Goal: Task Accomplishment & Management: Manage account settings

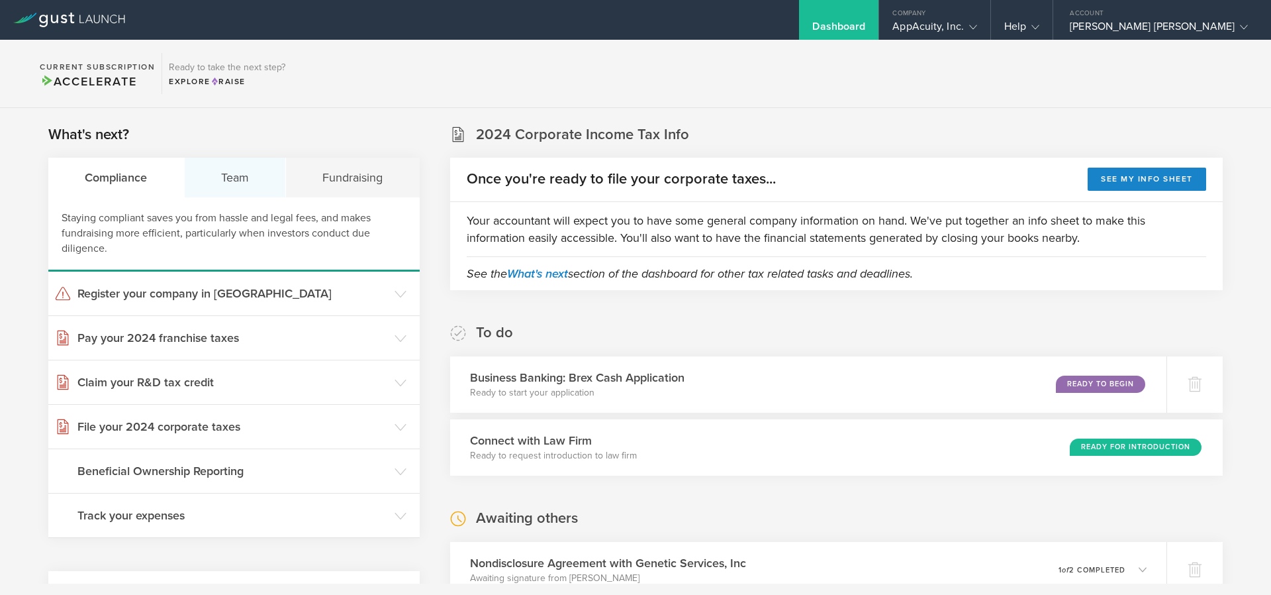
click at [225, 168] on div "Team" at bounding box center [236, 178] width 102 height 40
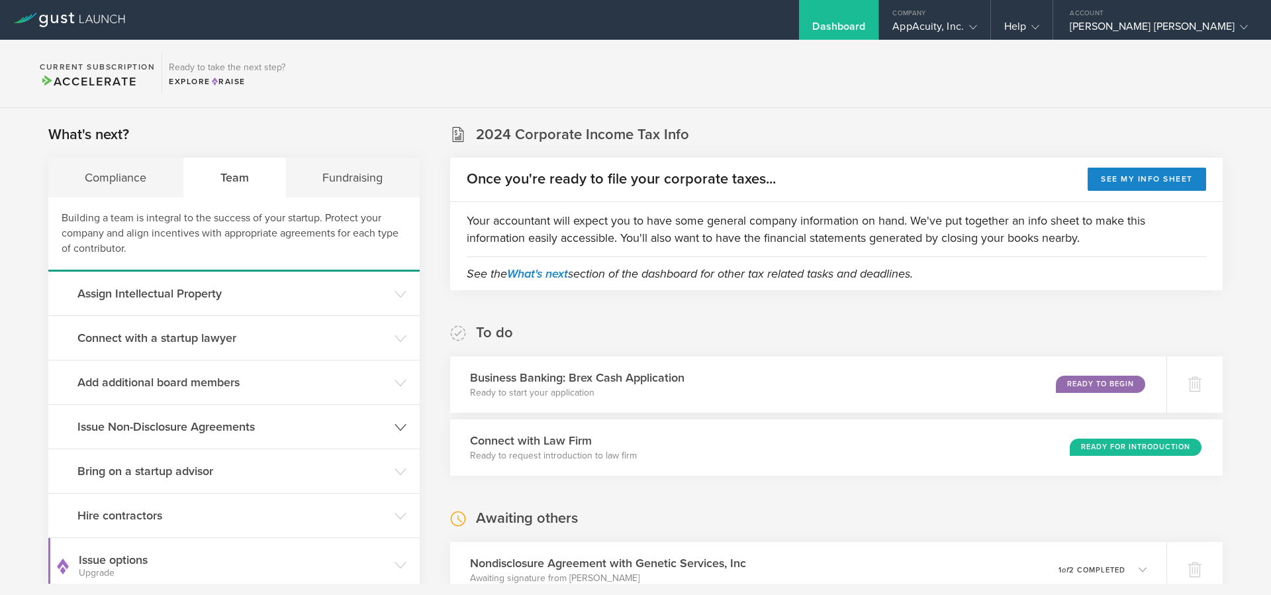
click at [211, 419] on h3 "Issue Non-Disclosure Agreements" at bounding box center [232, 426] width 311 height 17
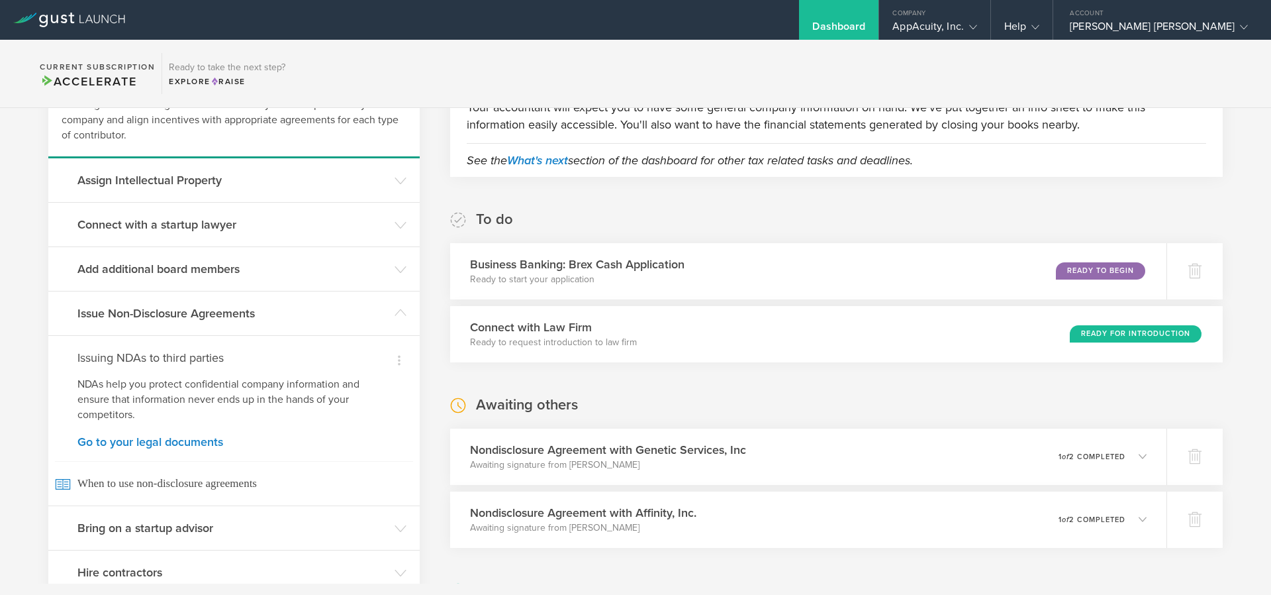
scroll to position [132, 0]
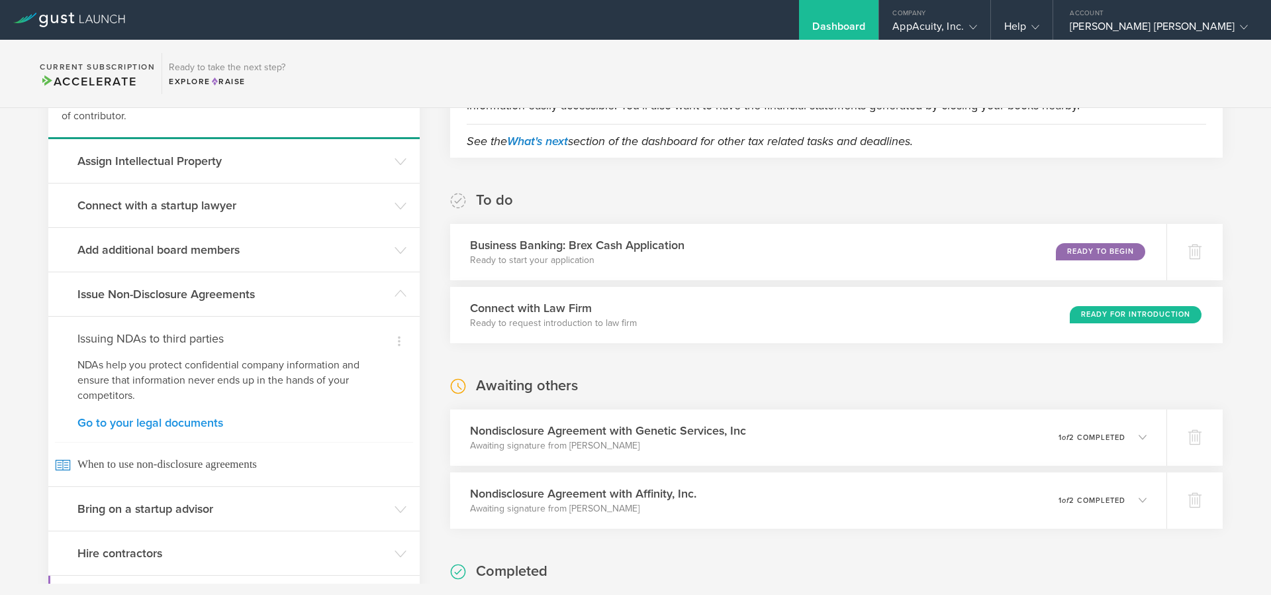
click at [187, 423] on link "Go to your legal documents" at bounding box center [233, 422] width 313 height 12
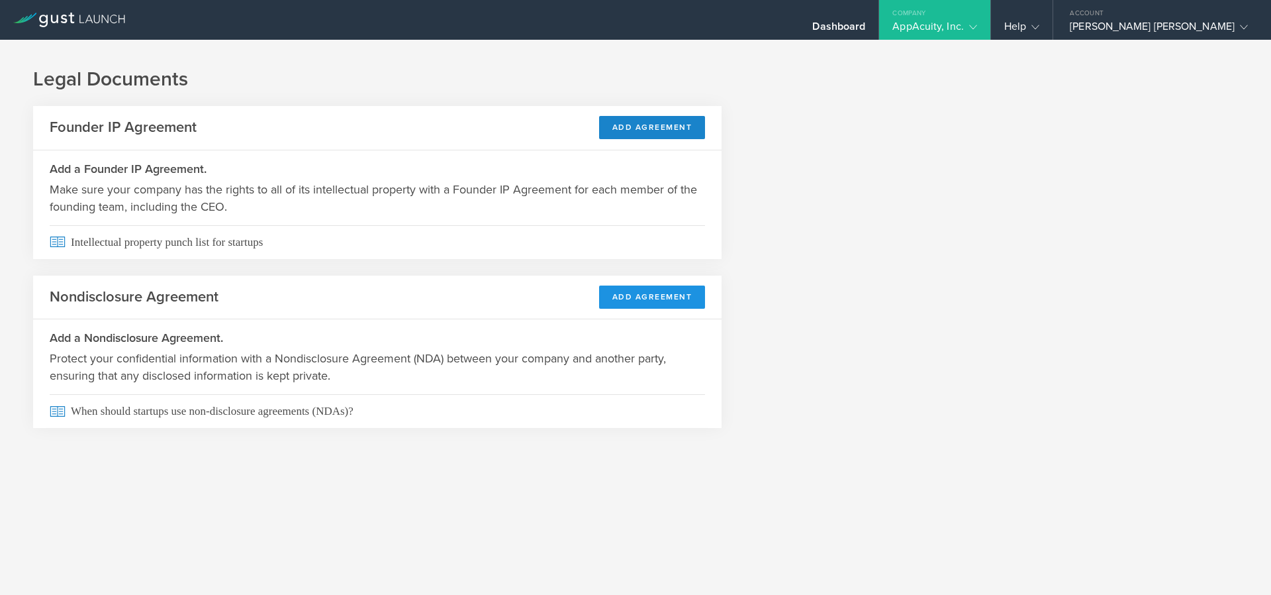
click at [685, 296] on button "Add Agreement" at bounding box center [652, 296] width 107 height 23
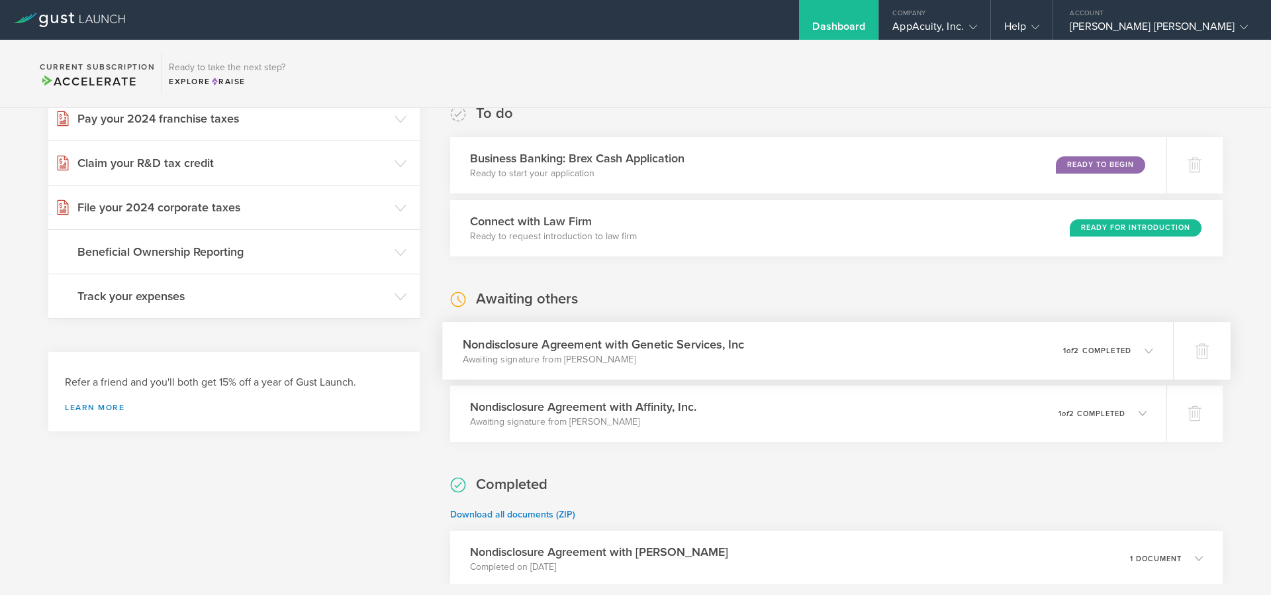
scroll to position [265, 0]
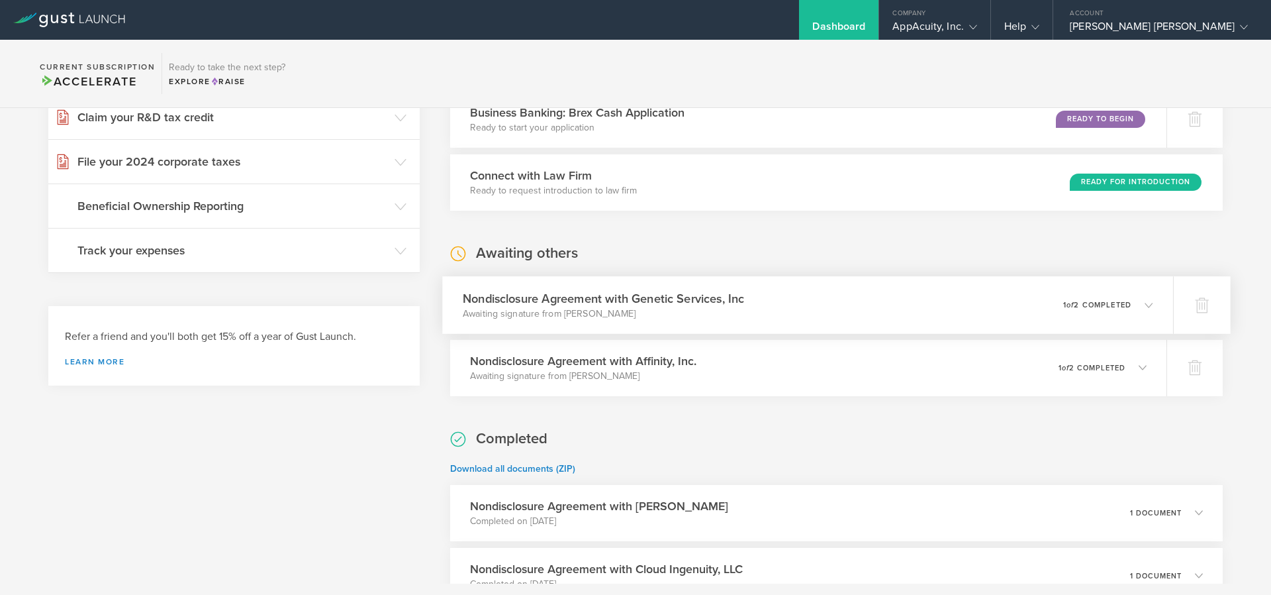
click at [1145, 306] on polyline at bounding box center [1148, 305] width 7 height 4
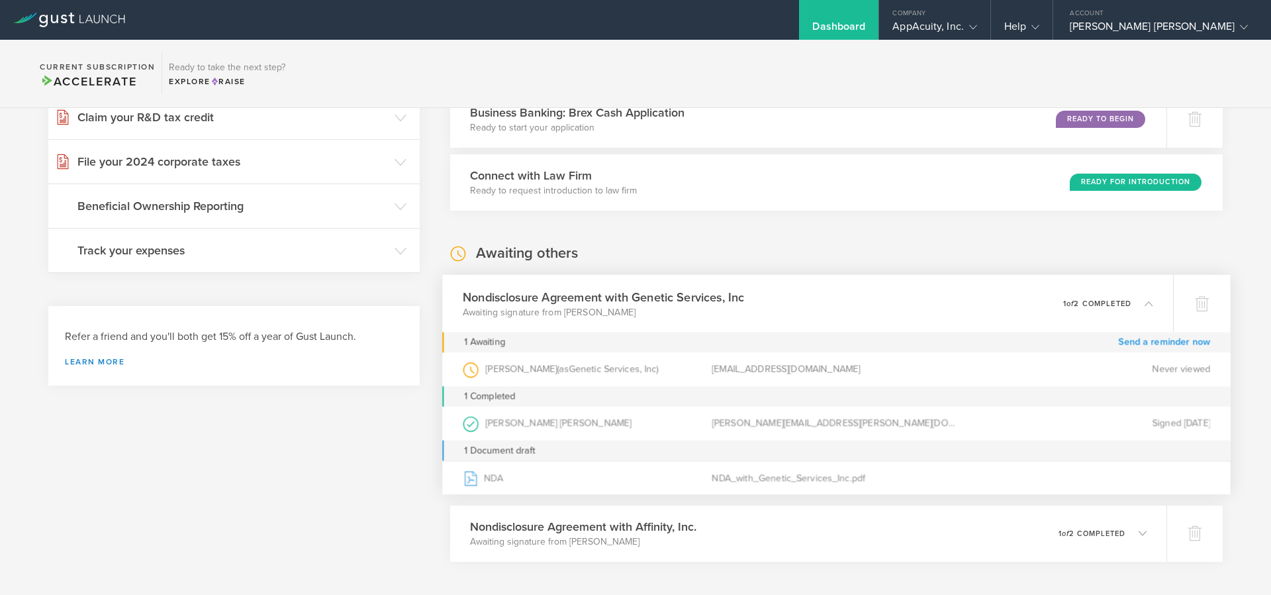
click at [1131, 340] on link "Send a reminder now" at bounding box center [1164, 342] width 92 height 21
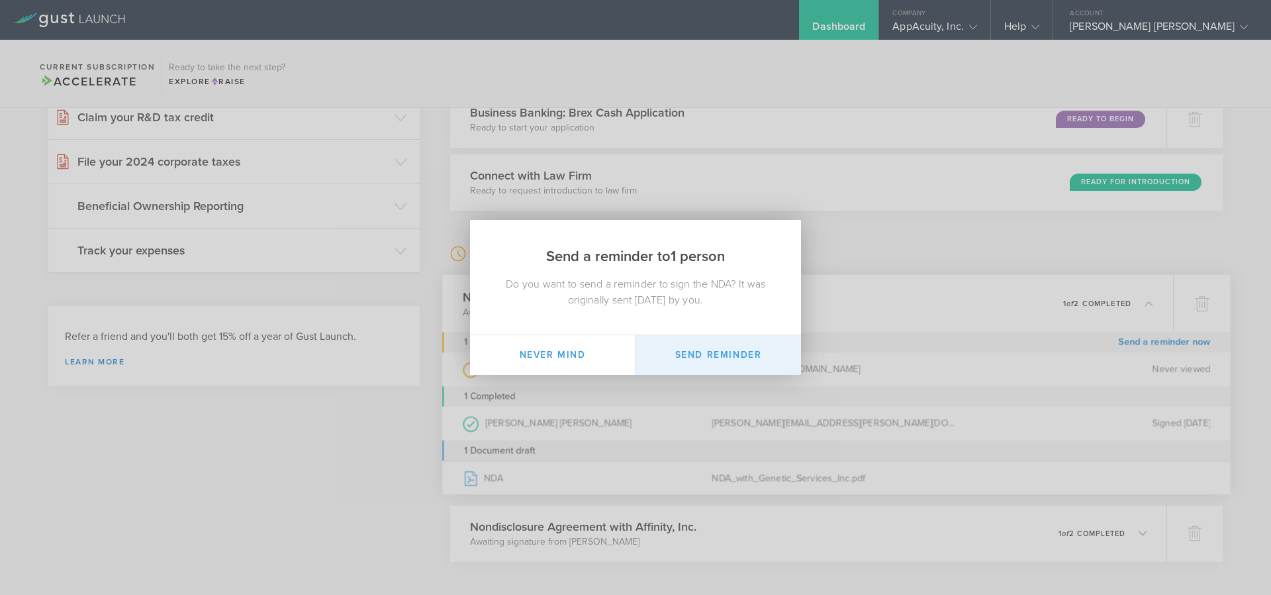
click at [691, 360] on button "Send Reminder" at bounding box center [719, 355] width 166 height 40
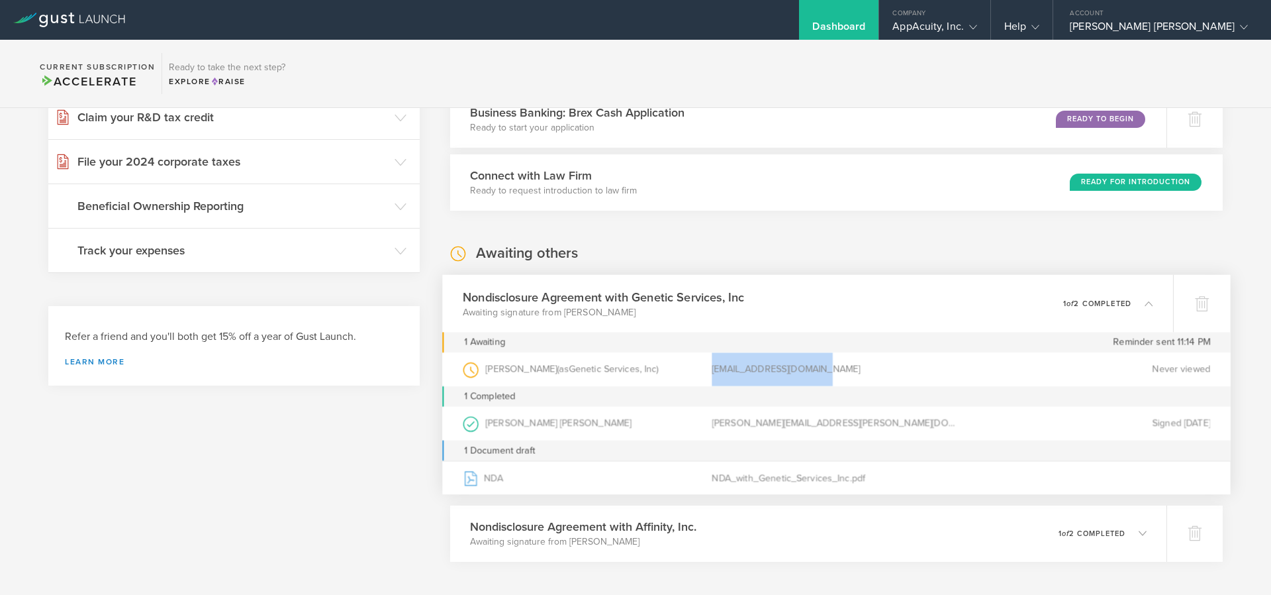
drag, startPoint x: 827, startPoint y: 369, endPoint x: 706, endPoint y: 376, distance: 121.4
click at [706, 376] on div "[PERSON_NAME] (as Genetic Services, Inc ) [EMAIL_ADDRESS][DOMAIN_NAME] Never vi…" at bounding box center [836, 369] width 747 height 34
drag, startPoint x: 713, startPoint y: 369, endPoint x: 229, endPoint y: 457, distance: 491.9
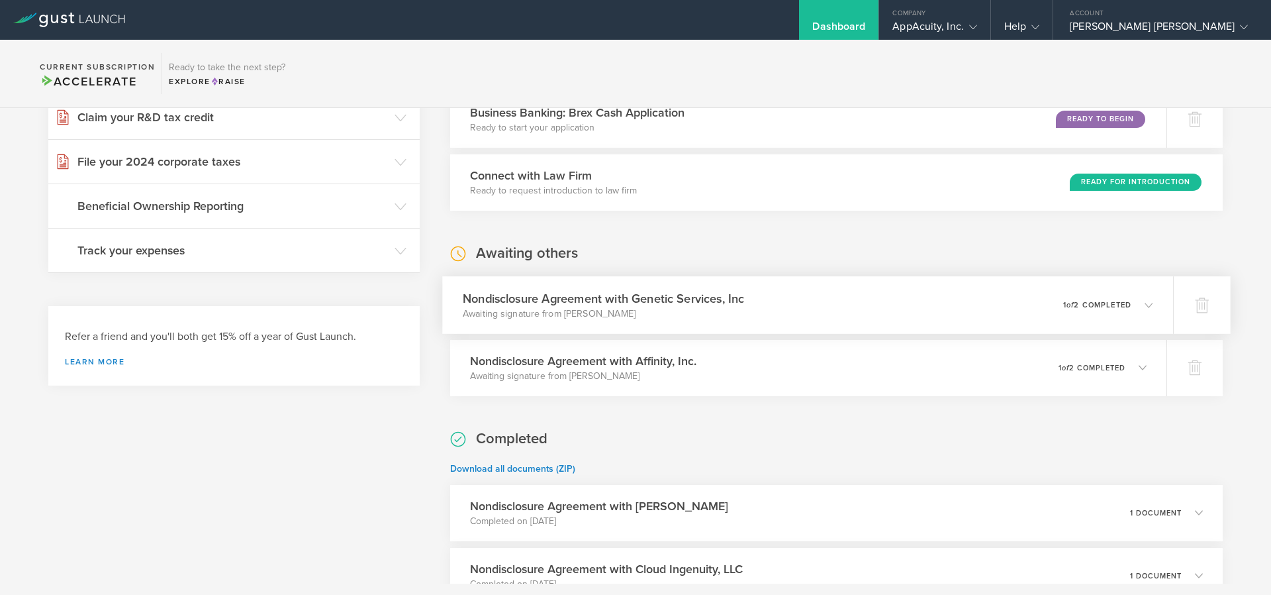
click at [1145, 307] on icon at bounding box center [1149, 305] width 8 height 8
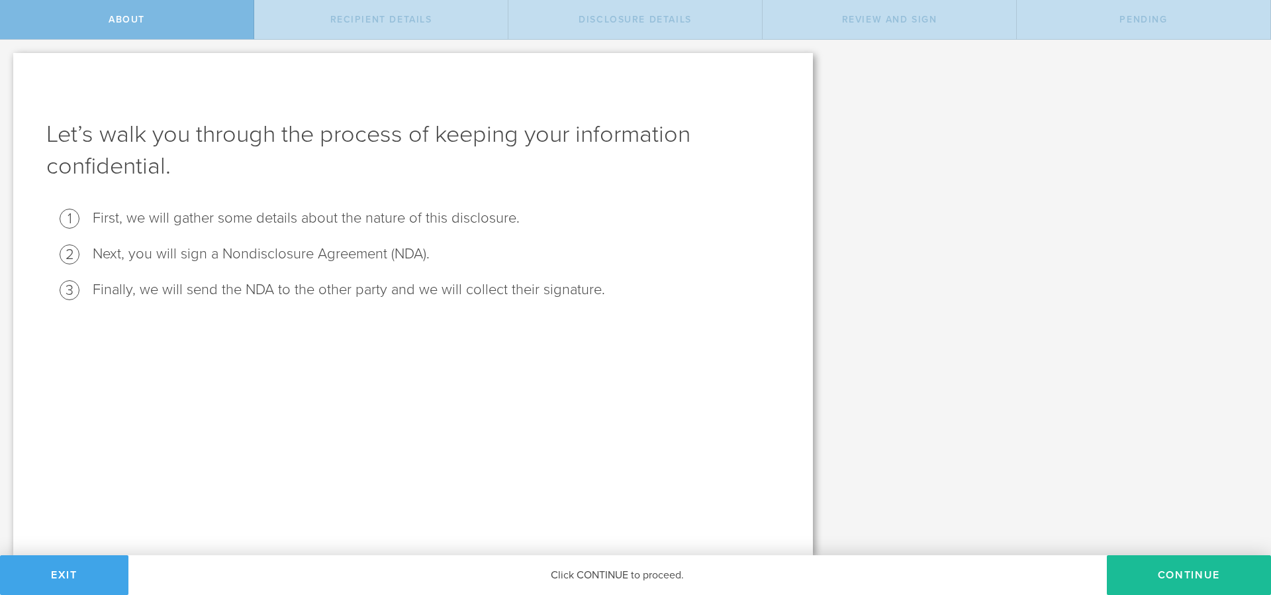
click at [79, 566] on button "Exit" at bounding box center [64, 575] width 128 height 40
